Goal: Information Seeking & Learning: Learn about a topic

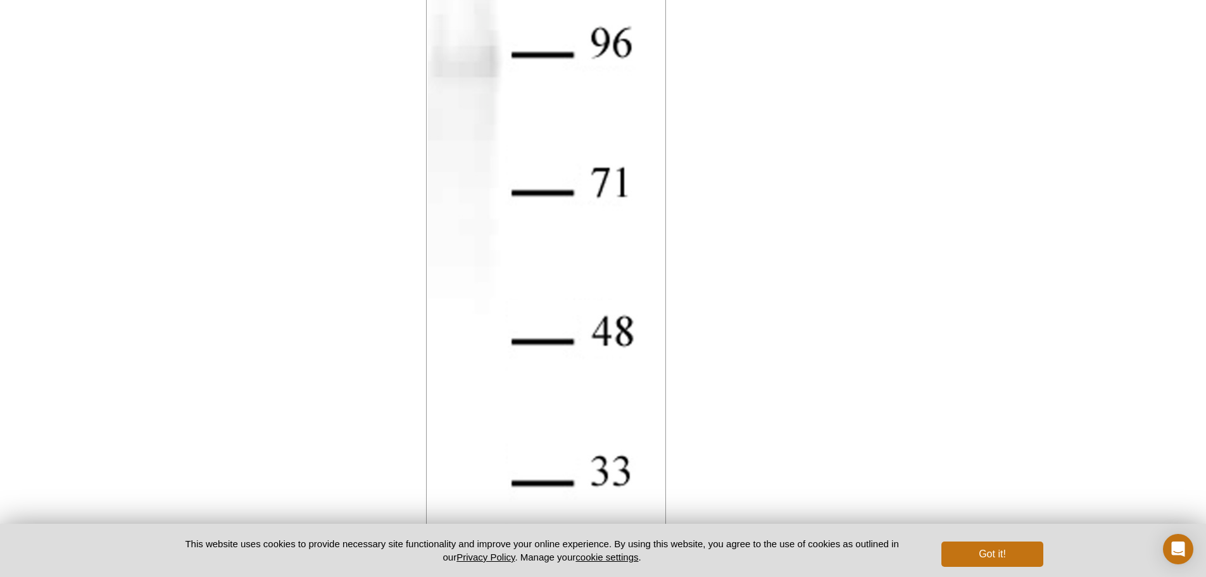
scroll to position [2088, 0]
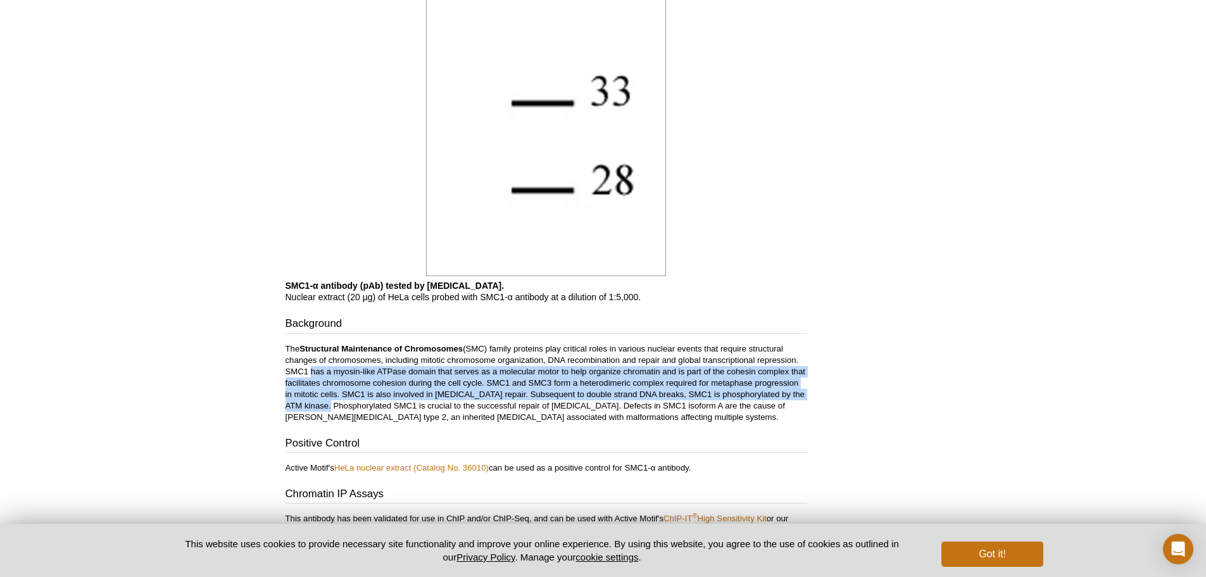
drag, startPoint x: 309, startPoint y: 369, endPoint x: 327, endPoint y: 408, distance: 42.5
click at [327, 408] on p "The Structural Maintenance of Chromosomes (SMC) family proteins play critical r…" at bounding box center [545, 383] width 521 height 80
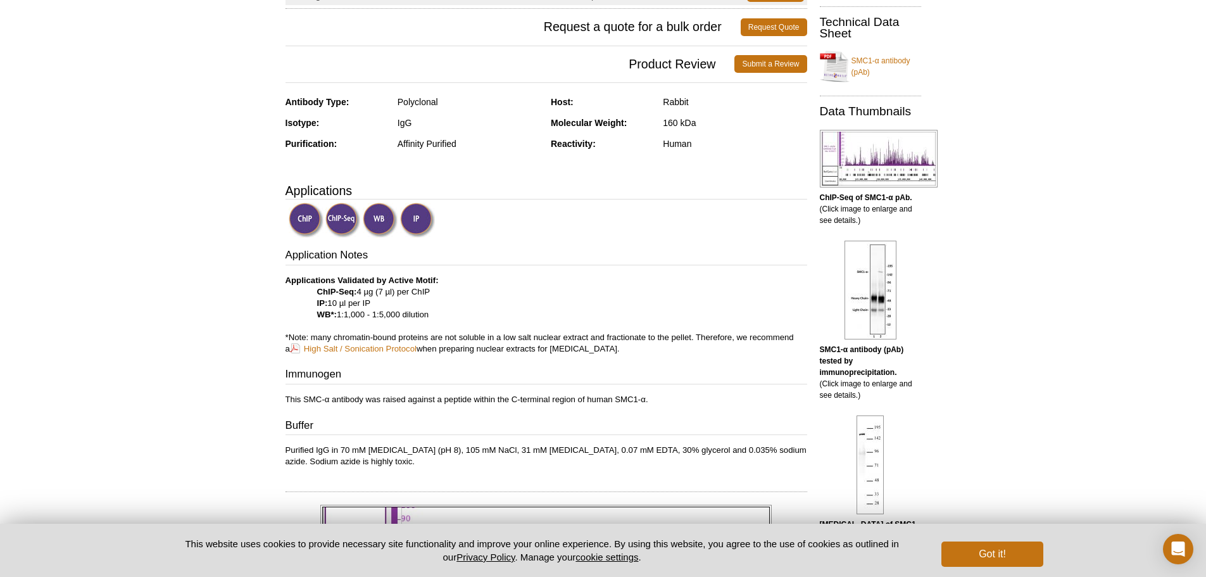
scroll to position [14, 0]
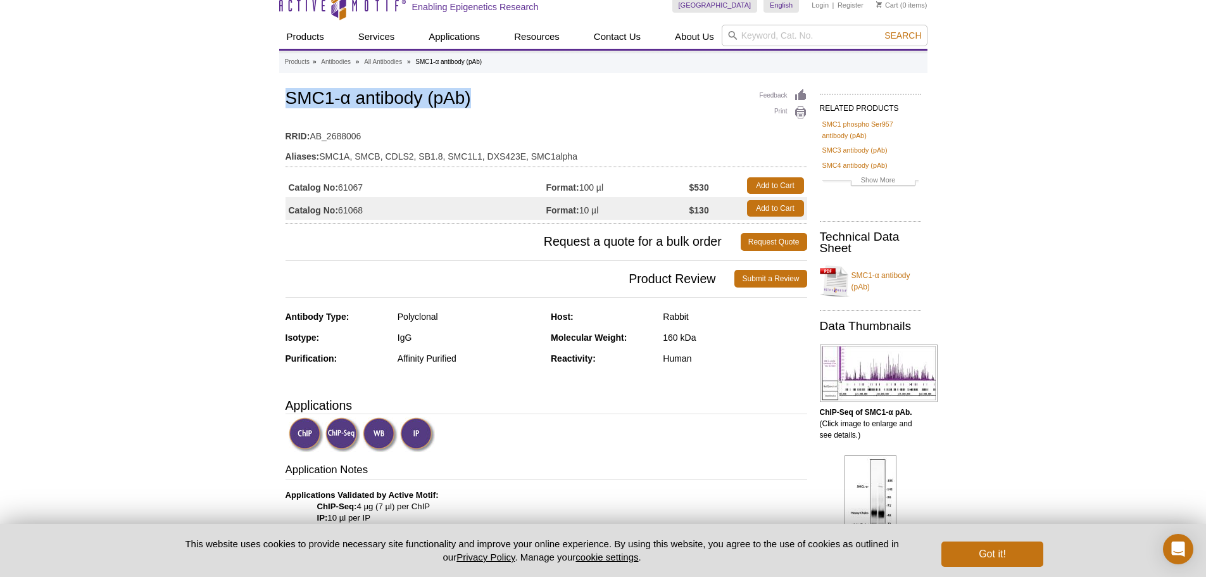
drag, startPoint x: 282, startPoint y: 95, endPoint x: 495, endPoint y: 96, distance: 212.6
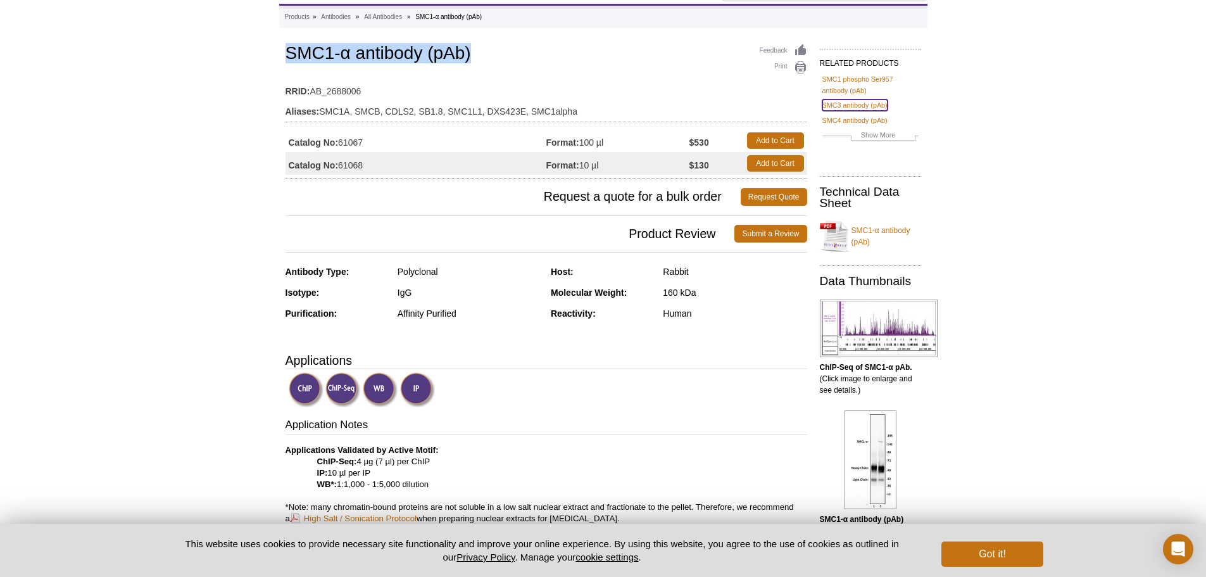
scroll to position [127, 0]
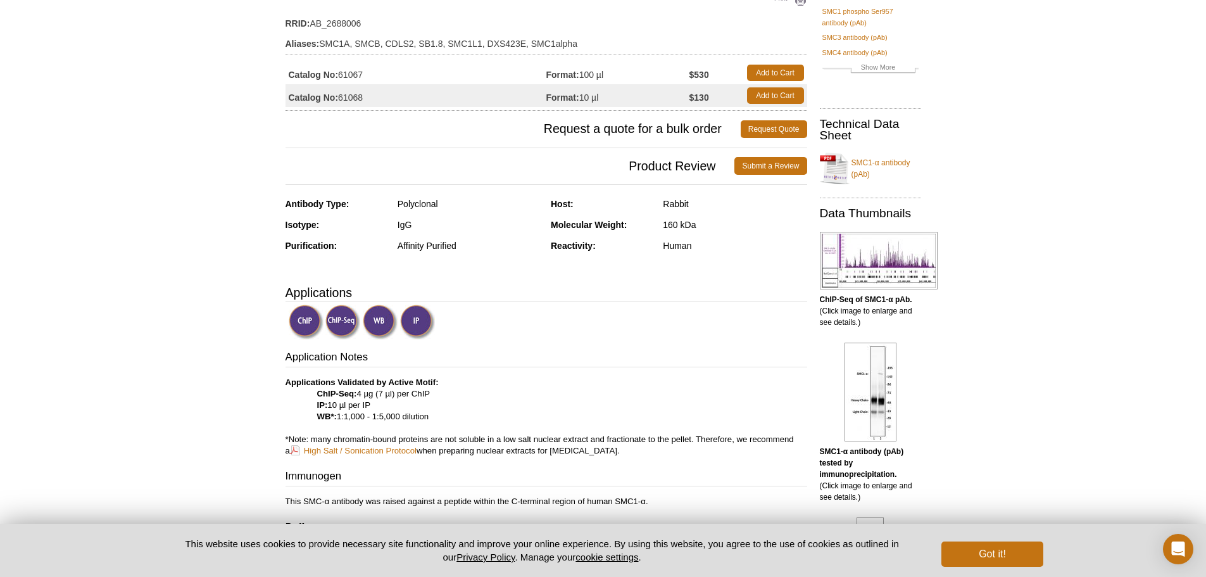
drag, startPoint x: 360, startPoint y: 394, endPoint x: 437, endPoint y: 390, distance: 76.7
click at [437, 390] on p "Applications Validated by Active Motif: ChIP-Seq: 4 µg (7 µl) per ChIP IP: 10 µ…" at bounding box center [545, 417] width 521 height 80
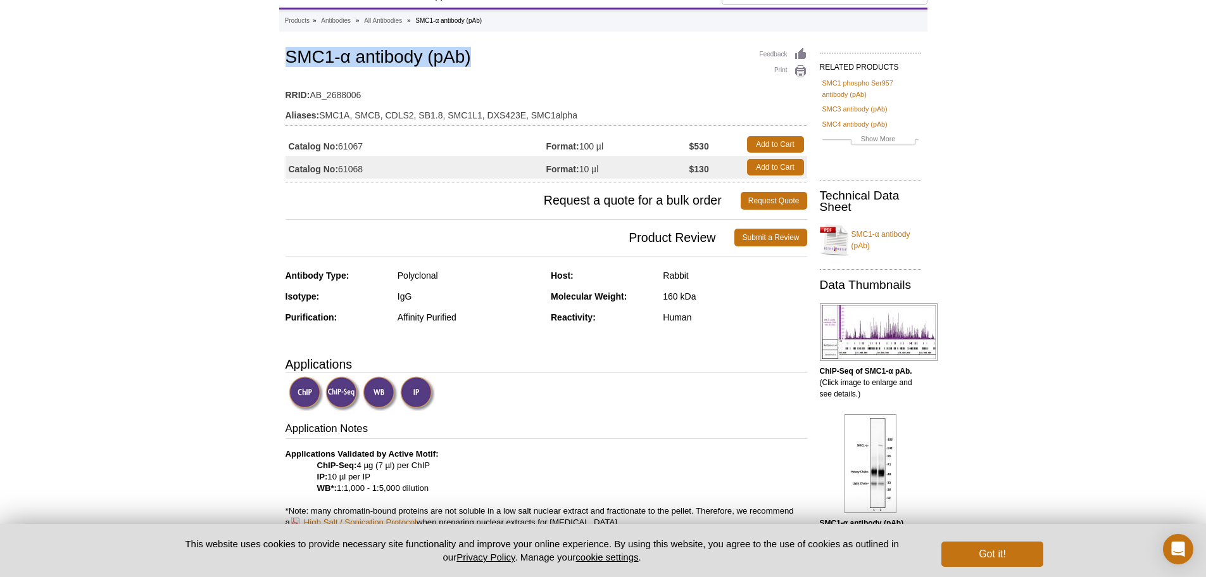
scroll to position [0, 0]
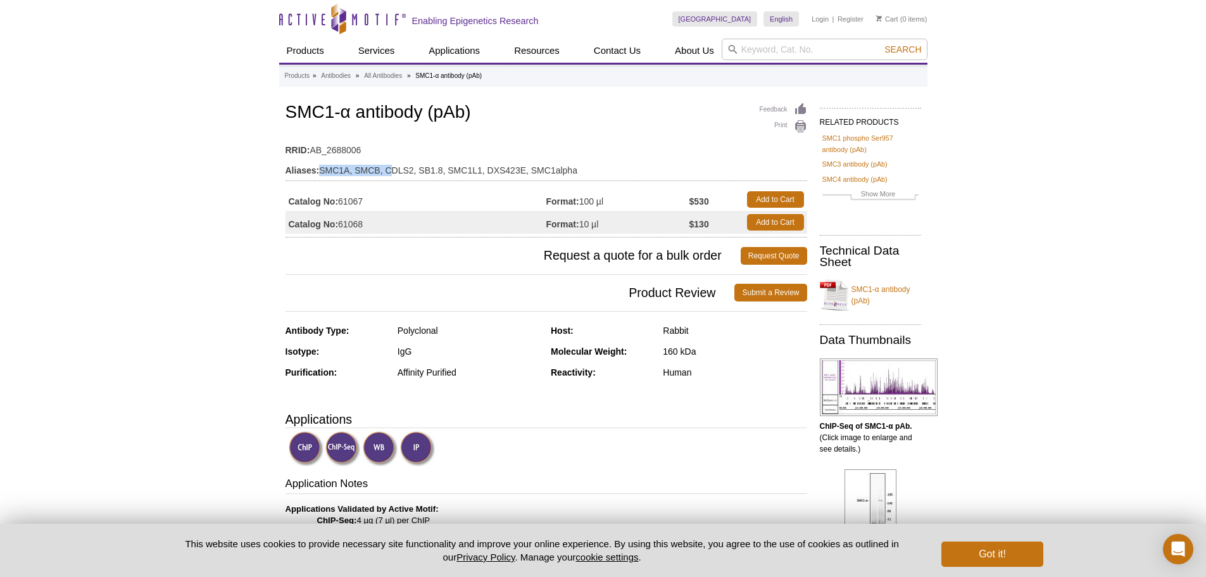
drag, startPoint x: 318, startPoint y: 166, endPoint x: 392, endPoint y: 168, distance: 74.7
click at [392, 168] on td "Aliases: SMC1A, SMCB, CDLS2, SB1.8, SMC1L1, DXS423E, SMC1alpha" at bounding box center [545, 167] width 521 height 20
drag, startPoint x: 285, startPoint y: 111, endPoint x: 487, endPoint y: 112, distance: 201.2
click at [487, 112] on h1 "SMC1-α antibody (pAb)" at bounding box center [545, 114] width 521 height 22
copy h1 "SMC1-α antibody (pAb)"
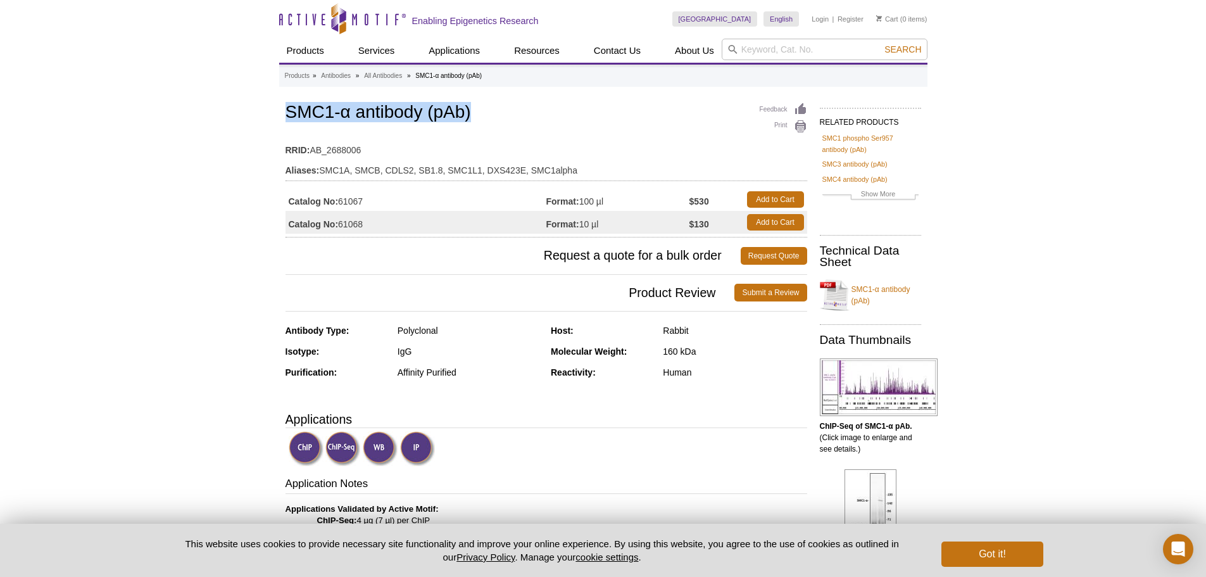
click at [296, 118] on h1 "SMC1-α antibody (pAb)" at bounding box center [545, 114] width 521 height 22
drag, startPoint x: 281, startPoint y: 108, endPoint x: 494, endPoint y: 107, distance: 213.3
copy h1 "SMC1-α antibody (pAb)"
drag, startPoint x: 371, startPoint y: 203, endPoint x: 341, endPoint y: 203, distance: 29.7
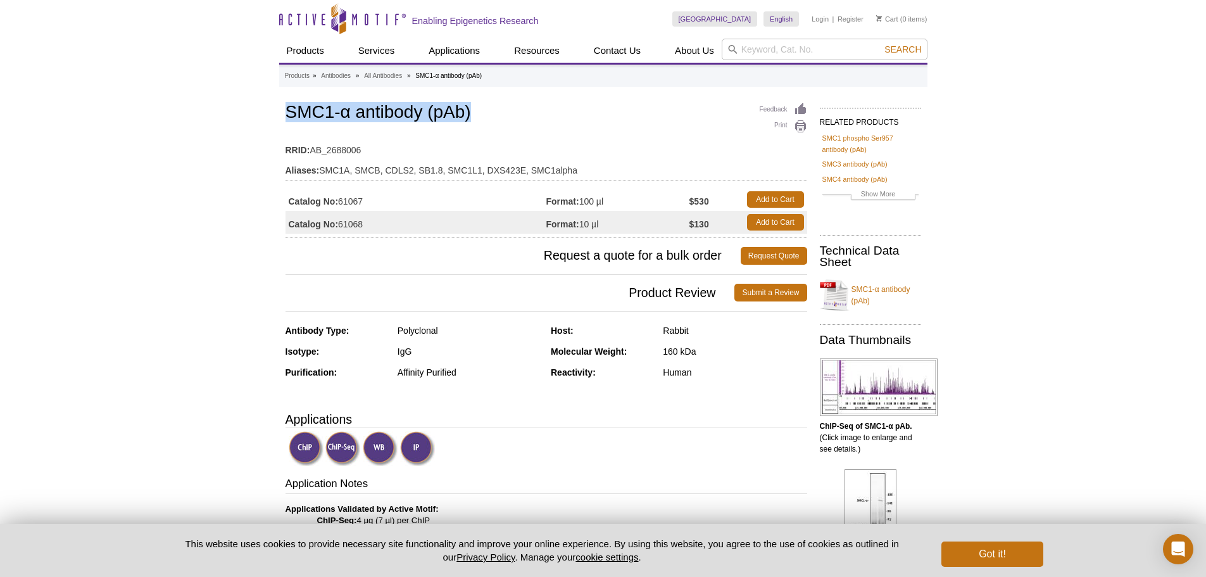
click at [341, 203] on td "Catalog No: 61067" at bounding box center [415, 199] width 261 height 23
copy td "61067"
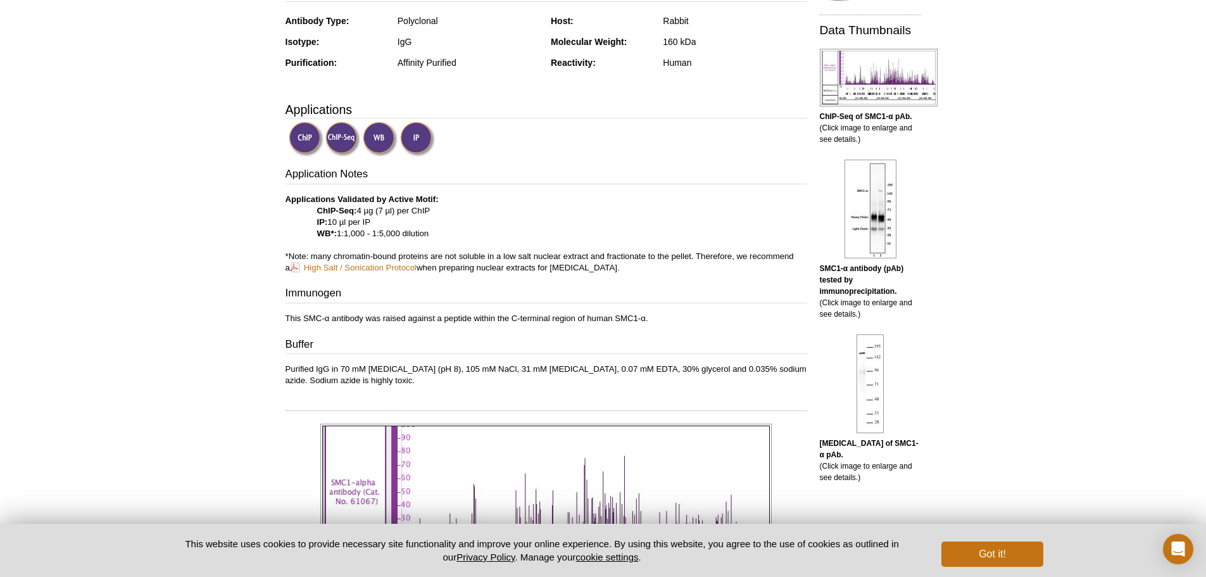
scroll to position [316, 0]
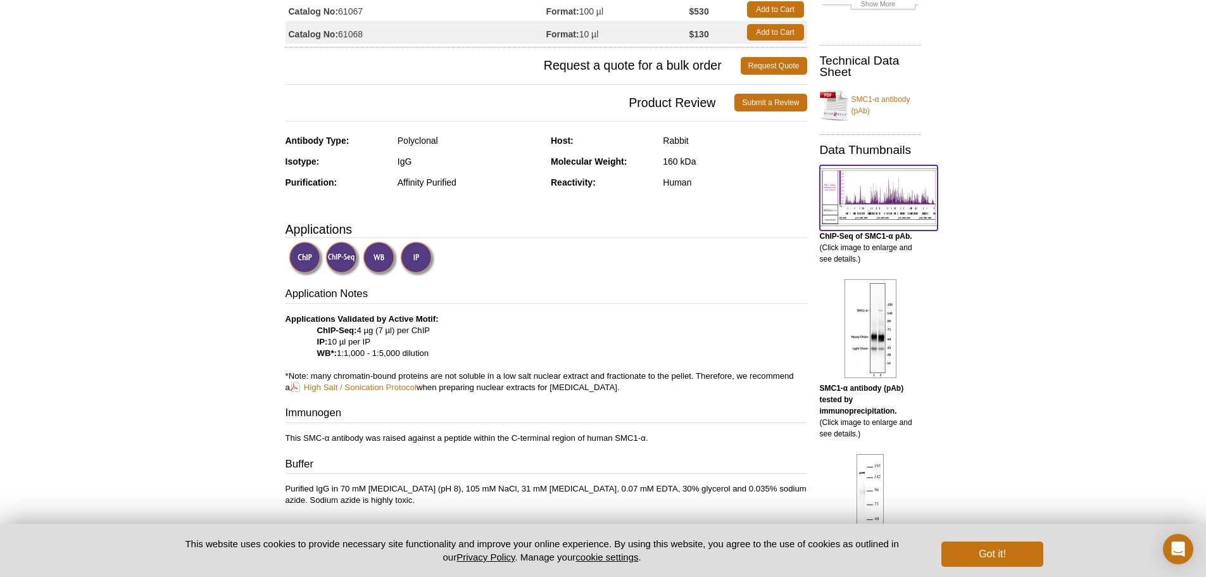
click at [883, 206] on img at bounding box center [879, 197] width 118 height 58
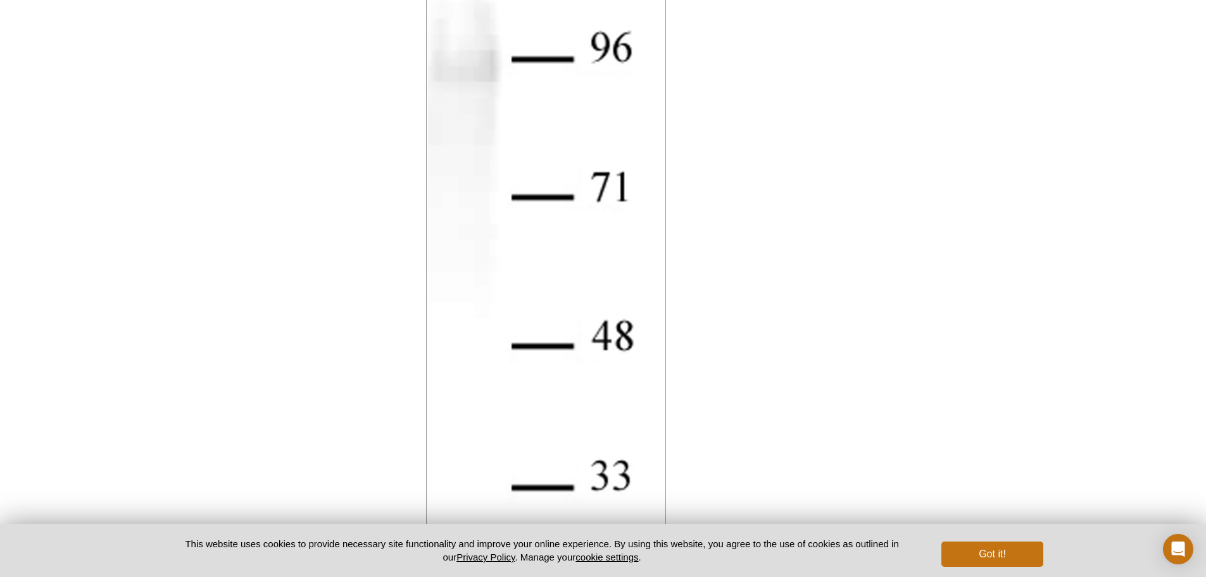
scroll to position [1469, 0]
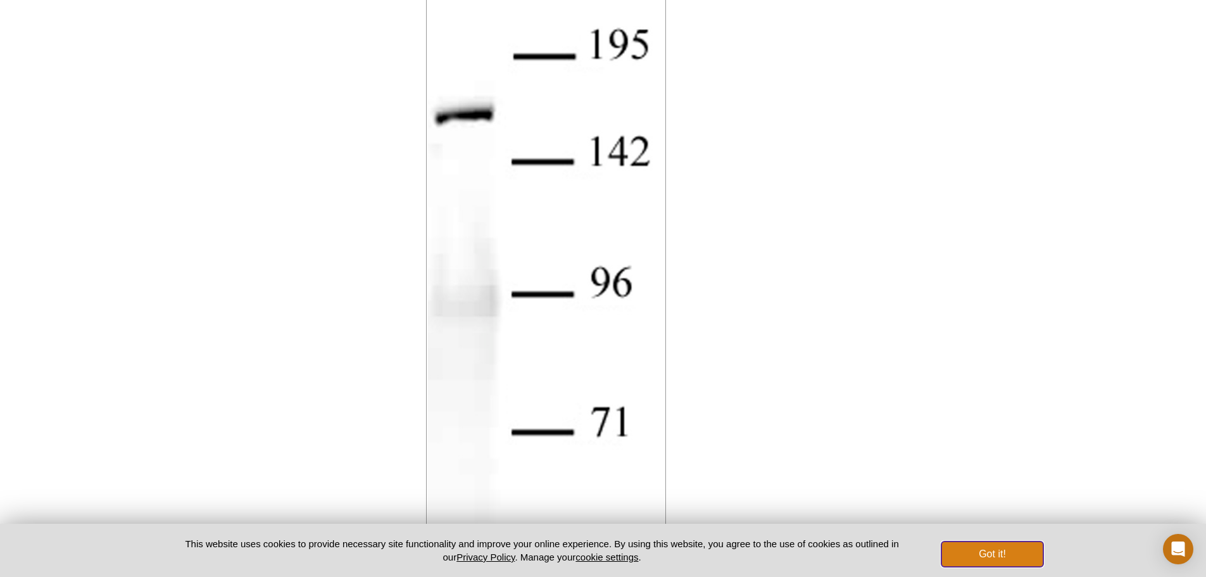
click at [985, 559] on button "Got it!" at bounding box center [991, 553] width 101 height 25
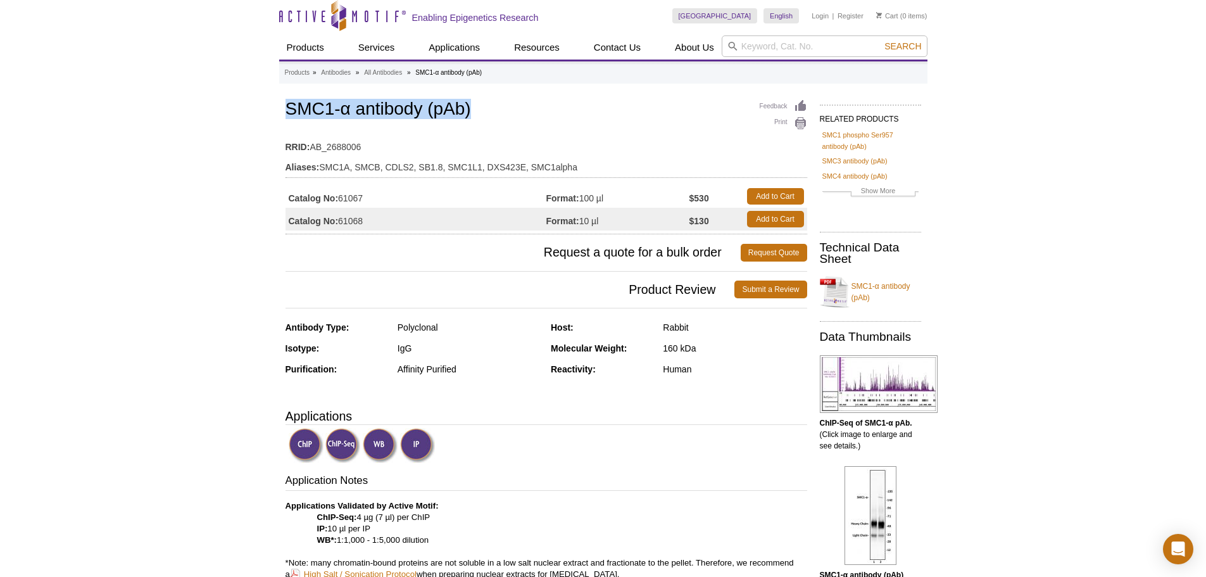
scroll to position [0, 0]
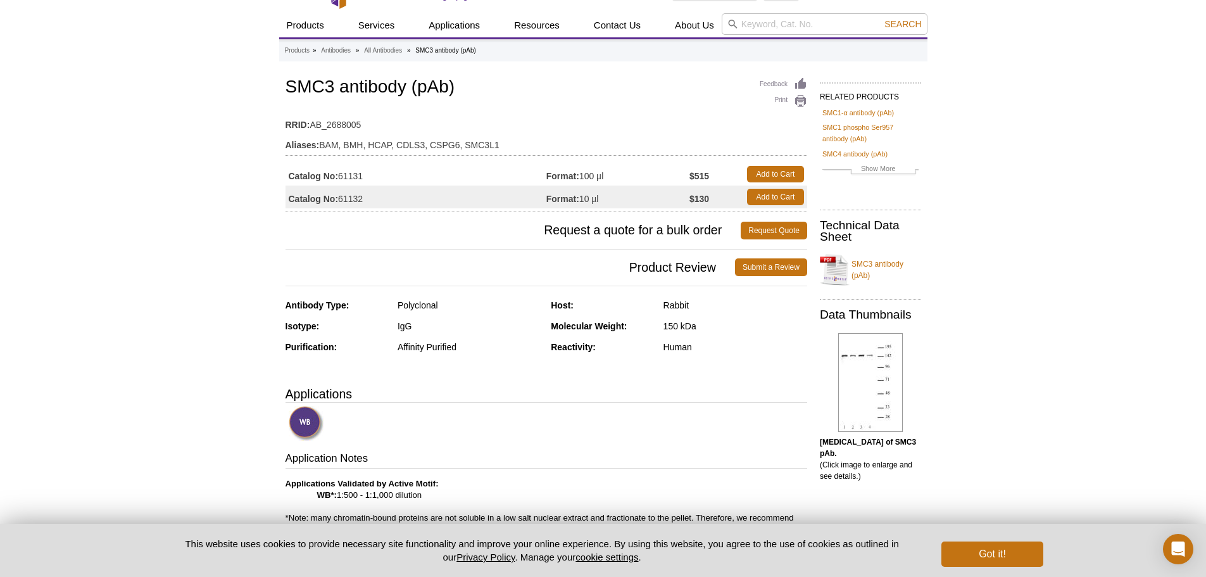
scroll to position [127, 0]
